Goal: Transaction & Acquisition: Book appointment/travel/reservation

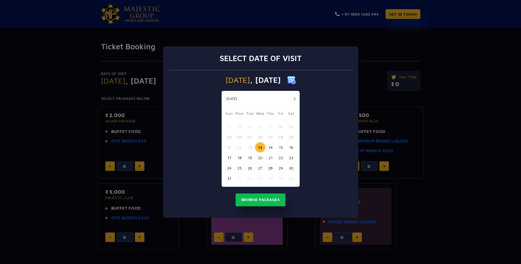
click at [298, 99] on button "button" at bounding box center [294, 98] width 7 height 7
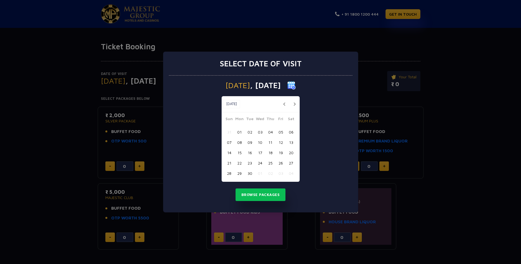
click at [292, 143] on button "13" at bounding box center [291, 142] width 10 height 10
click at [267, 195] on button "Browse Packages" at bounding box center [261, 195] width 50 height 13
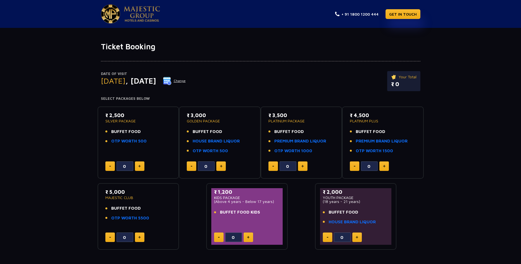
drag, startPoint x: 144, startPoint y: 129, endPoint x: 122, endPoint y: 129, distance: 22.6
click at [122, 129] on li "BUFFET FOOD" at bounding box center [138, 132] width 66 height 6
drag, startPoint x: 149, startPoint y: 143, endPoint x: 115, endPoint y: 141, distance: 34.3
click at [115, 141] on li "OTP WORTH 500" at bounding box center [138, 141] width 66 height 6
drag, startPoint x: 135, startPoint y: 121, endPoint x: 112, endPoint y: 124, distance: 23.1
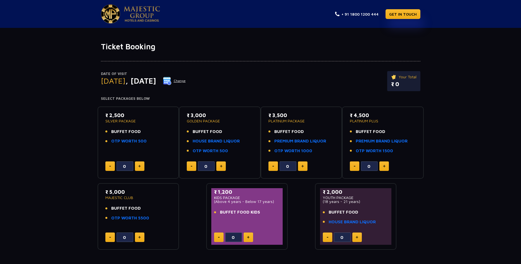
click at [112, 124] on div "₹ 2,500 SILVER PACKAGE BUFFET FOOD OTP WORTH 500" at bounding box center [138, 130] width 66 height 36
drag, startPoint x: 142, startPoint y: 132, endPoint x: 84, endPoint y: 132, distance: 57.7
click at [84, 132] on div "Date of Visit [DATE] Change Your Total ₹ 0 Select Packages Below ₹ 2,500 SILVER…" at bounding box center [260, 150] width 521 height 199
drag, startPoint x: 211, startPoint y: 116, endPoint x: 192, endPoint y: 118, distance: 19.1
click at [192, 118] on p "₹ 3,000" at bounding box center [220, 116] width 66 height 8
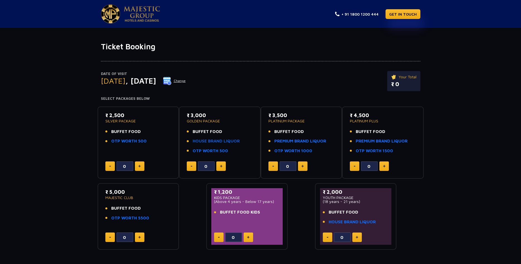
click at [221, 142] on link "HOUSE BRAND LIQUOR" at bounding box center [216, 141] width 47 height 6
drag, startPoint x: 376, startPoint y: 122, endPoint x: 357, endPoint y: 120, distance: 18.9
click at [357, 120] on p "PLATINUM PLUS" at bounding box center [383, 121] width 66 height 4
drag, startPoint x: 208, startPoint y: 121, endPoint x: 200, endPoint y: 124, distance: 9.1
click at [200, 124] on div "₹ 3,000 GOLDEN PACKAGE BUFFET FOOD HOUSE BRAND LIQUOR OTP WORTH 500" at bounding box center [220, 135] width 66 height 46
